Goal: Transaction & Acquisition: Download file/media

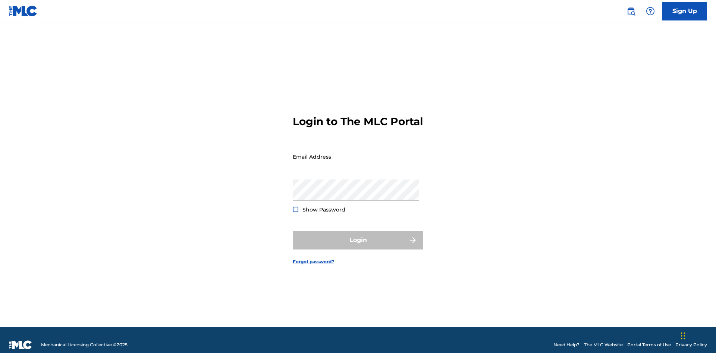
scroll to position [10, 0]
click at [356, 153] on input "Email Address" at bounding box center [356, 156] width 126 height 21
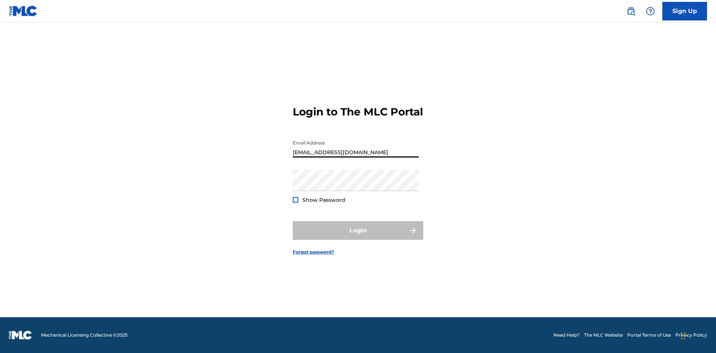
scroll to position [0, 21]
type input "9f686631-9005-4096-ac1b-5789141f5025@mailslurp.com"
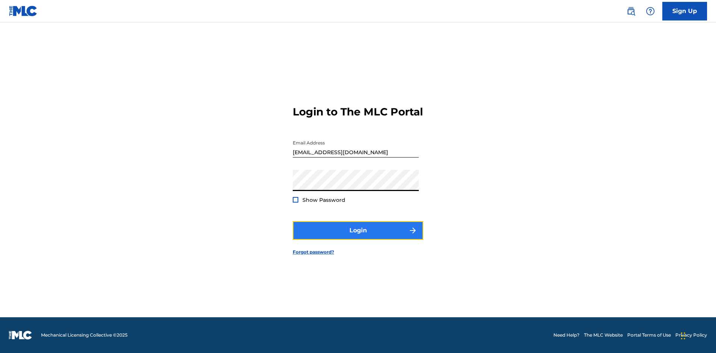
click at [358, 237] on button "Login" at bounding box center [358, 230] width 130 height 19
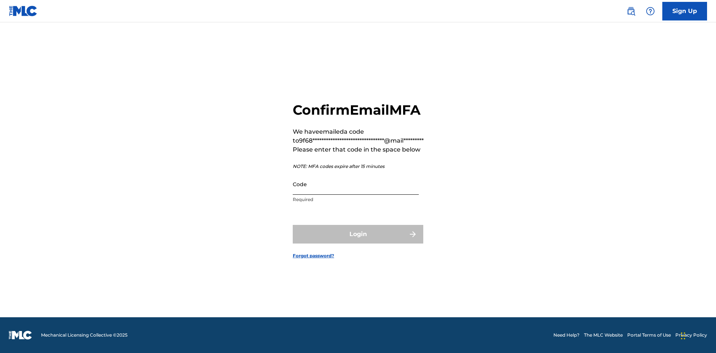
click at [356, 184] on input "Code" at bounding box center [356, 184] width 126 height 21
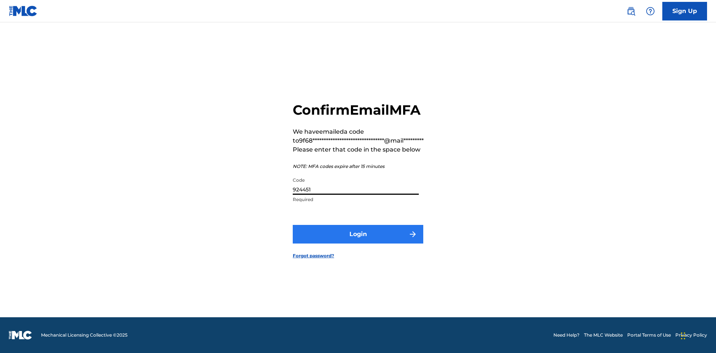
type input "924451"
click at [358, 234] on button "Login" at bounding box center [358, 234] width 130 height 19
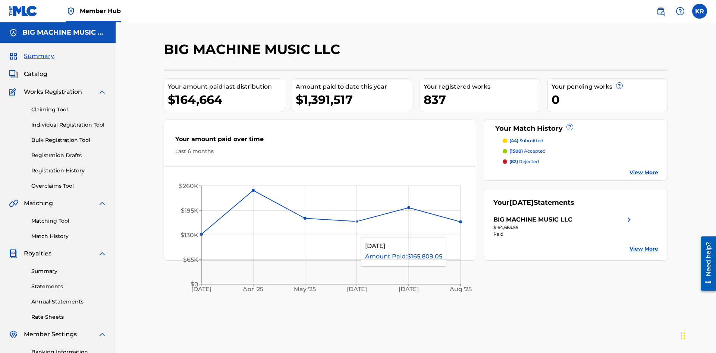
scroll to position [109, 0]
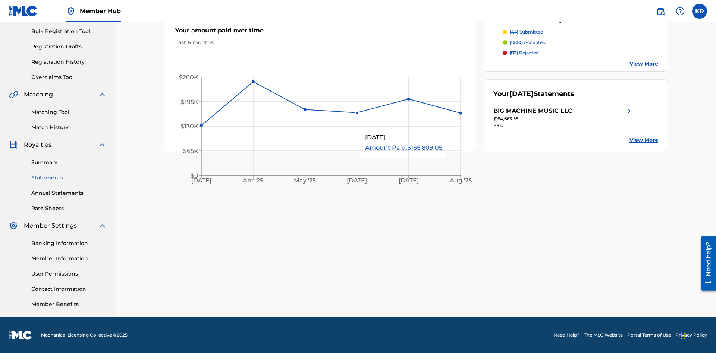
click at [69, 178] on link "Statements" at bounding box center [68, 178] width 75 height 8
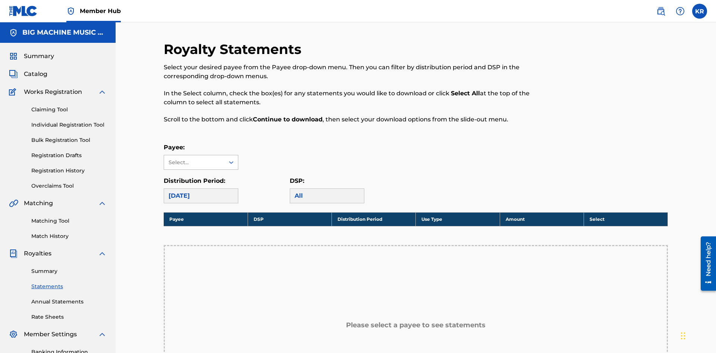
click at [194, 159] on div "Select..." at bounding box center [193, 163] width 51 height 8
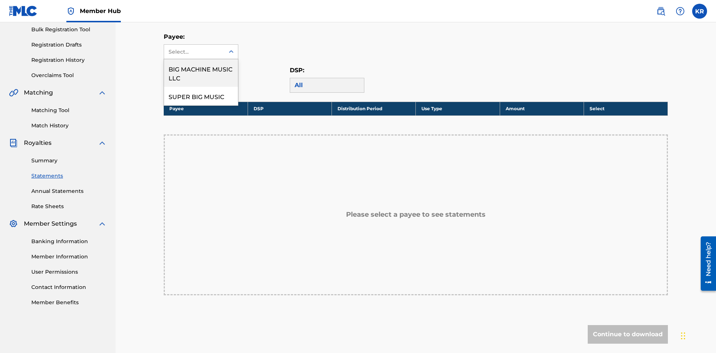
click at [201, 73] on div "BIG MACHINE MUSIC LLC" at bounding box center [201, 73] width 74 height 28
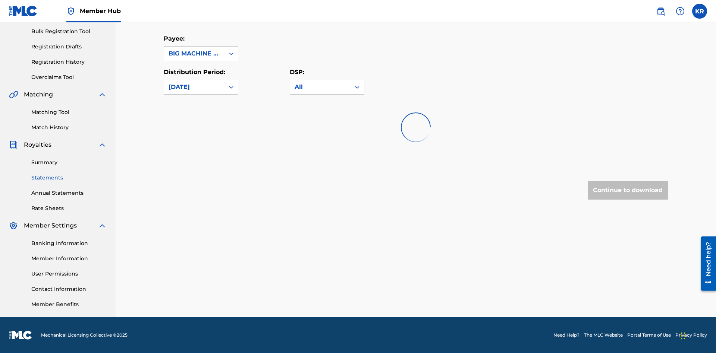
scroll to position [109, 0]
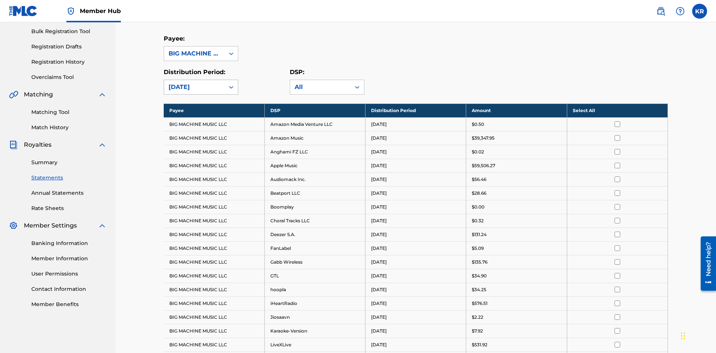
click at [194, 83] on div "August 2025" at bounding box center [193, 87] width 51 height 9
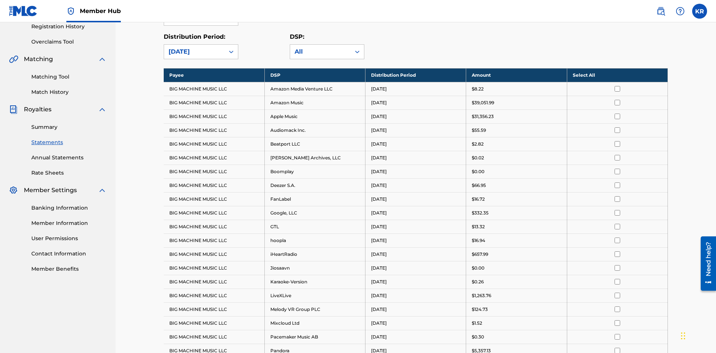
scroll to position [0, 0]
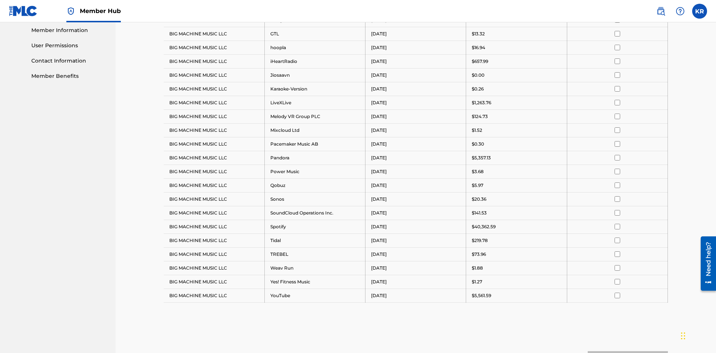
click at [617, 47] on input "checkbox" at bounding box center [617, 48] width 6 height 6
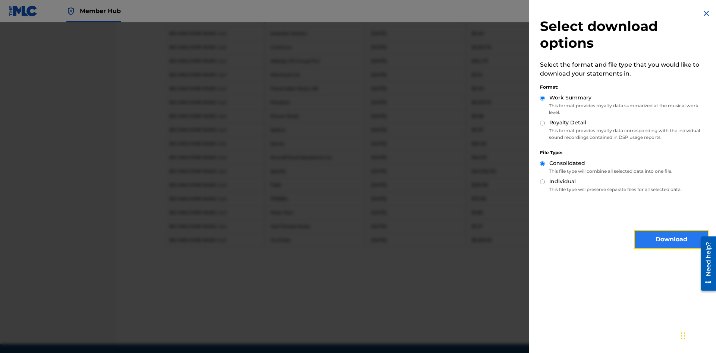
click at [671, 240] on button "Download" at bounding box center [671, 239] width 75 height 19
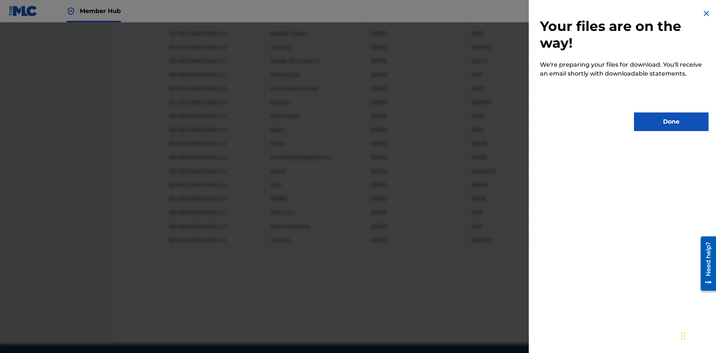
scroll to position [420, 0]
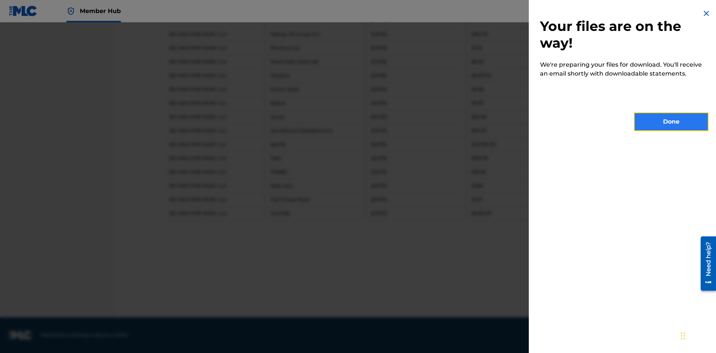
click at [671, 122] on button "Done" at bounding box center [671, 122] width 75 height 19
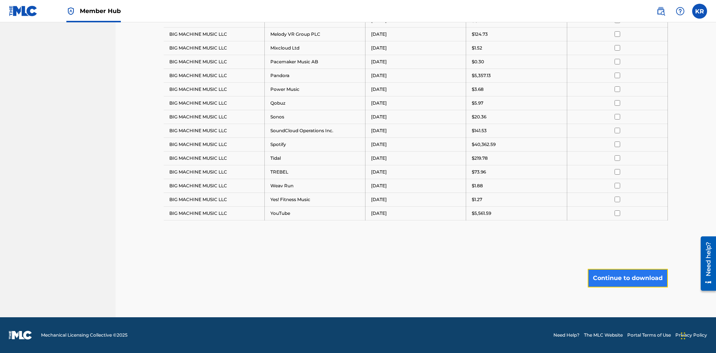
click at [627, 278] on button "Continue to download" at bounding box center [627, 278] width 80 height 19
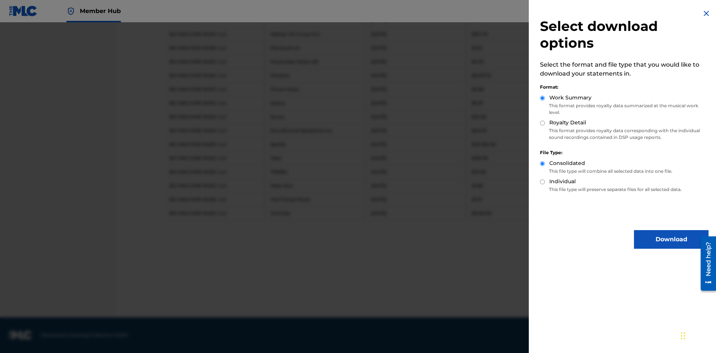
click at [542, 123] on input "Royalty Detail" at bounding box center [542, 123] width 5 height 5
radio input "true"
click at [671, 240] on button "Download" at bounding box center [671, 239] width 75 height 19
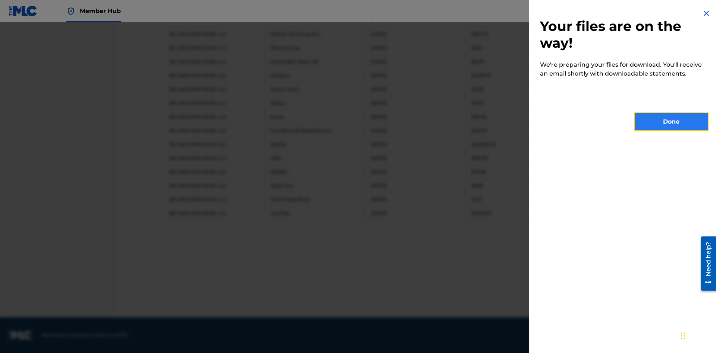
click at [671, 122] on button "Done" at bounding box center [671, 122] width 75 height 19
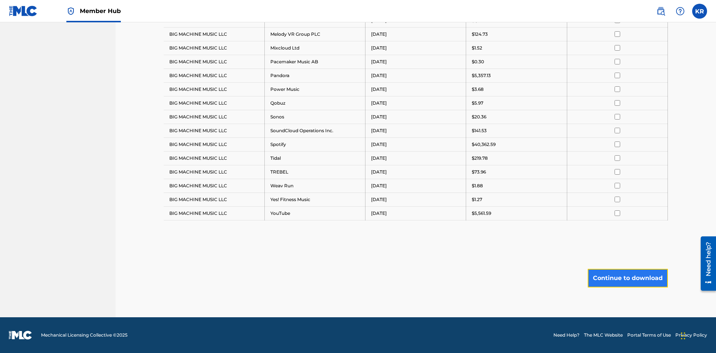
click at [627, 278] on button "Continue to download" at bounding box center [627, 278] width 80 height 19
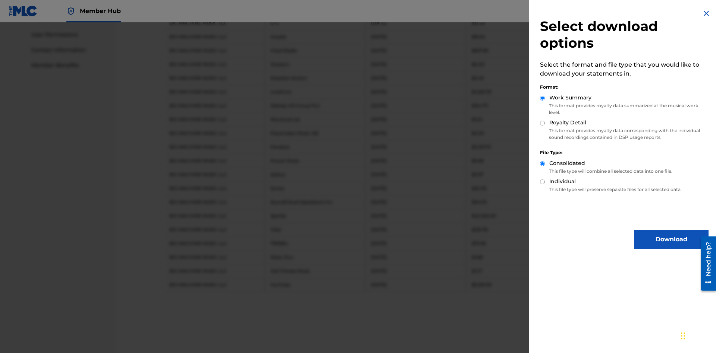
click at [542, 182] on input "Individual" at bounding box center [542, 182] width 5 height 5
radio input "true"
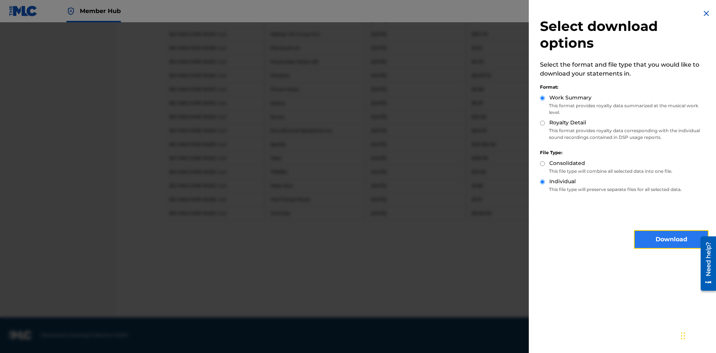
click at [671, 240] on button "Download" at bounding box center [671, 239] width 75 height 19
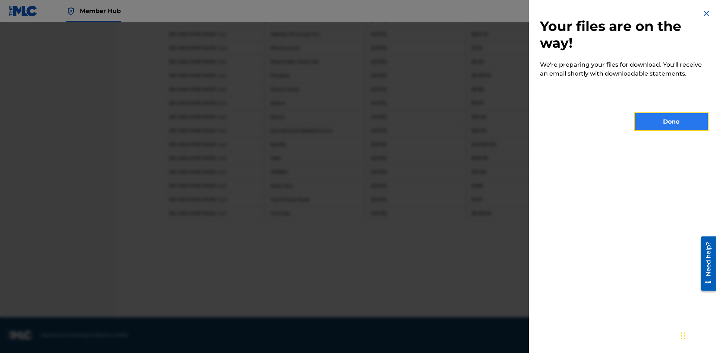
click at [671, 122] on button "Done" at bounding box center [671, 122] width 75 height 19
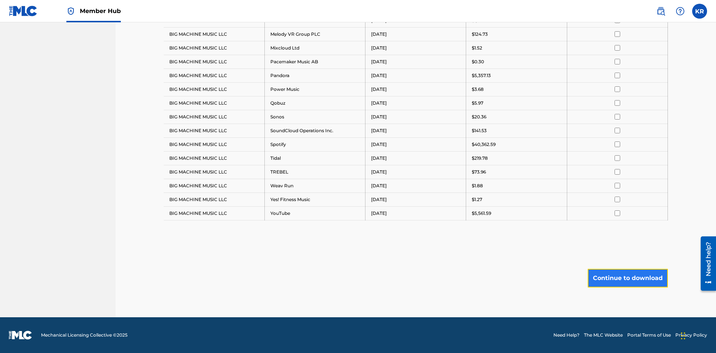
click at [627, 278] on button "Continue to download" at bounding box center [627, 278] width 80 height 19
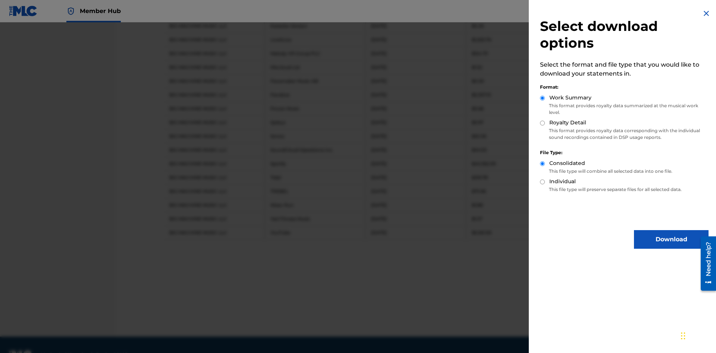
click at [542, 123] on input "Royalty Detail" at bounding box center [542, 123] width 5 height 5
radio input "true"
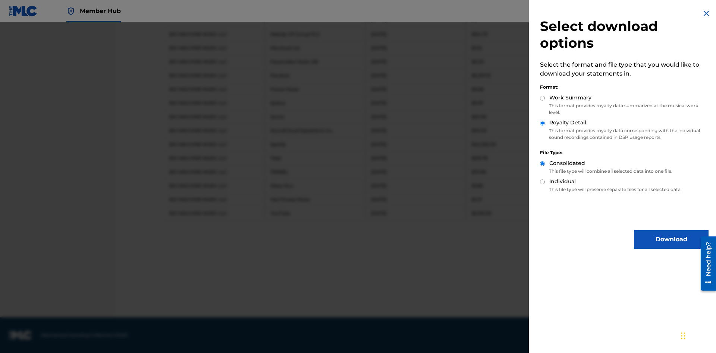
click at [542, 182] on input "Individual" at bounding box center [542, 182] width 5 height 5
radio input "true"
click at [671, 240] on button "Download" at bounding box center [671, 239] width 75 height 19
